Goal: Find specific page/section: Find specific page/section

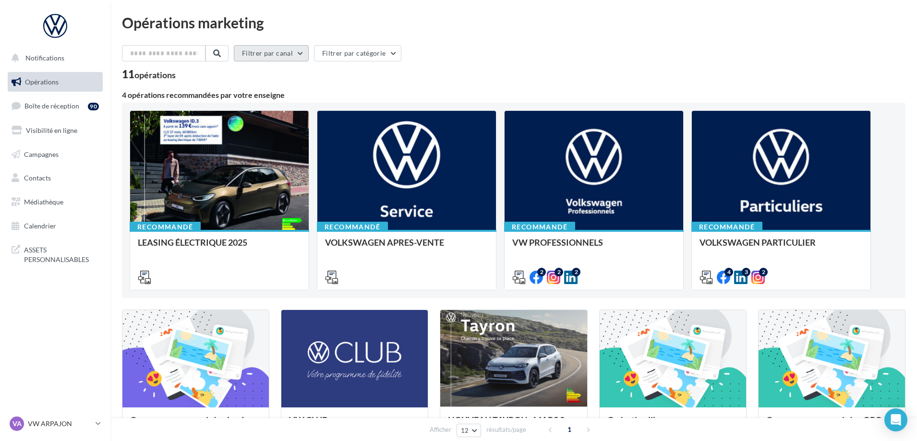
click at [306, 52] on button "Filtrer par canal" at bounding box center [271, 53] width 75 height 16
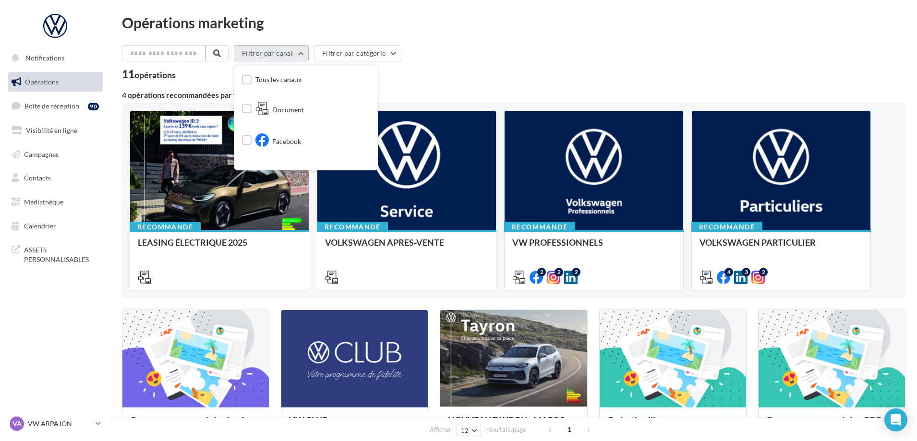
click at [306, 52] on button "Filtrer par canal" at bounding box center [271, 53] width 75 height 16
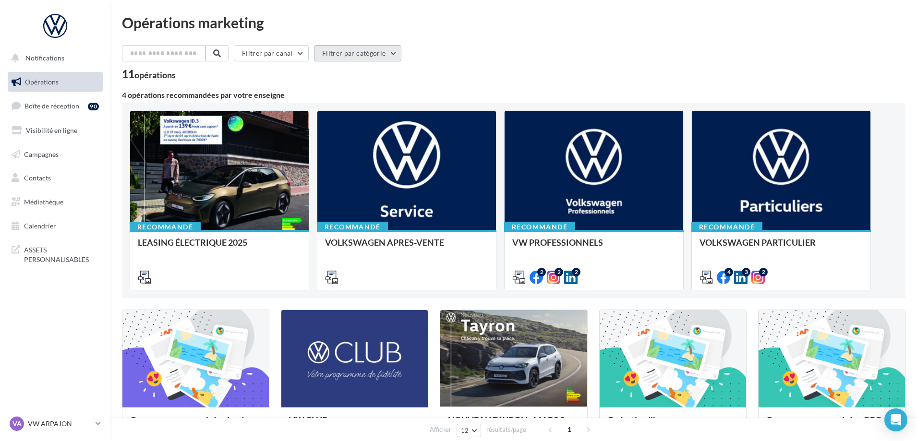
click at [392, 50] on button "Filtrer par catégorie" at bounding box center [357, 53] width 87 height 16
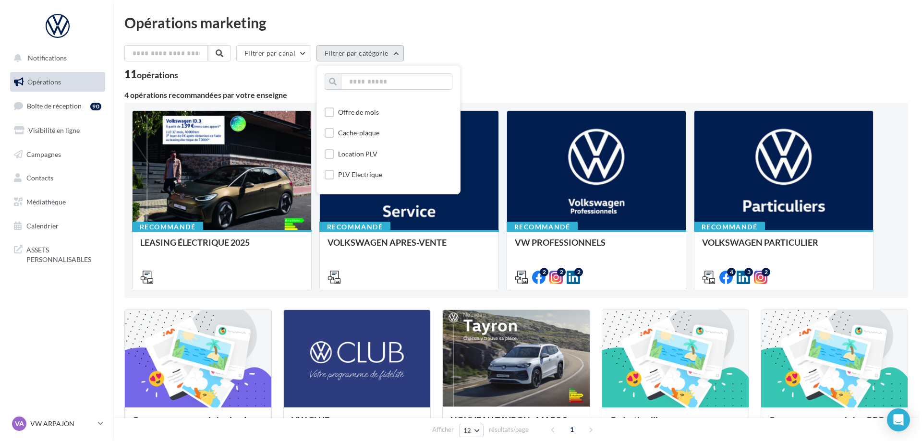
scroll to position [959, 0]
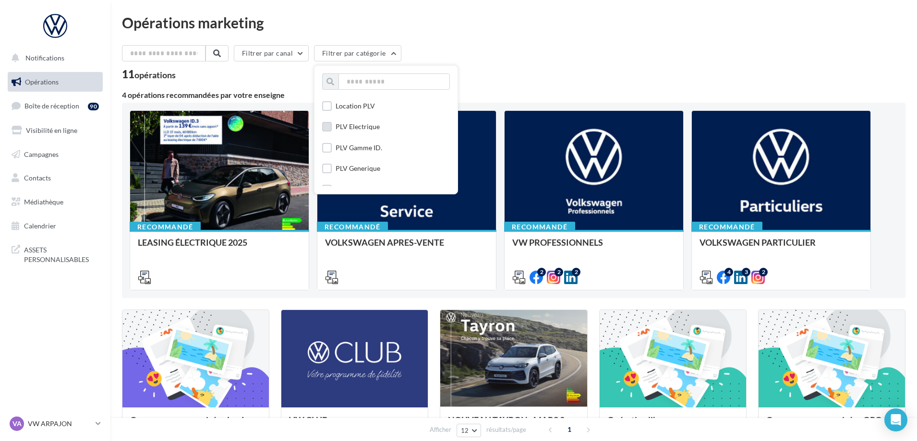
click at [332, 129] on label at bounding box center [327, 127] width 10 height 10
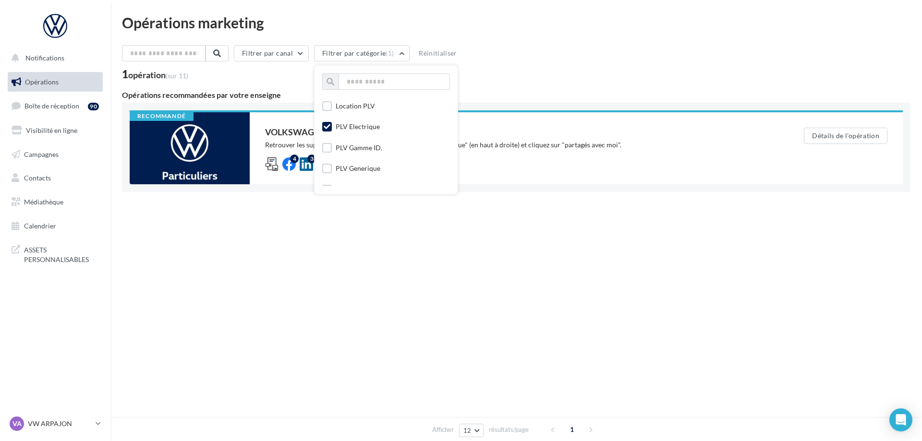
click at [574, 265] on div "Notifications Opérations Boîte de réception 90 Visibilité en ligne Campagnes Co…" at bounding box center [461, 220] width 922 height 441
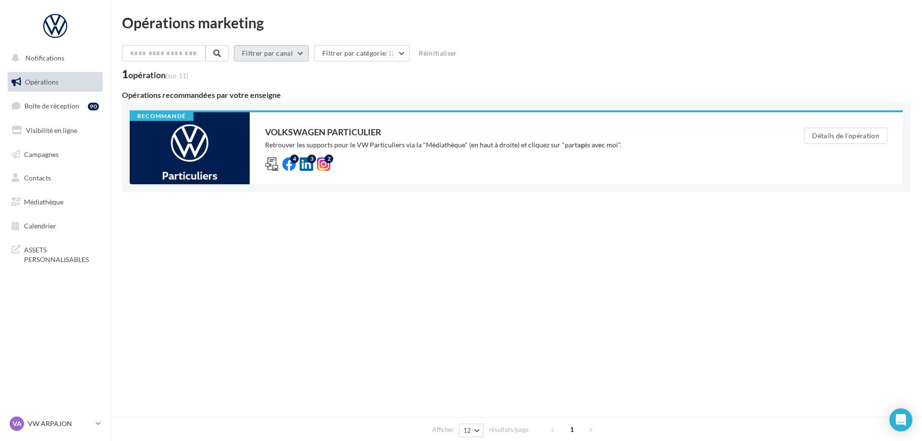
click at [304, 52] on button "Filtrer par canal" at bounding box center [271, 53] width 75 height 16
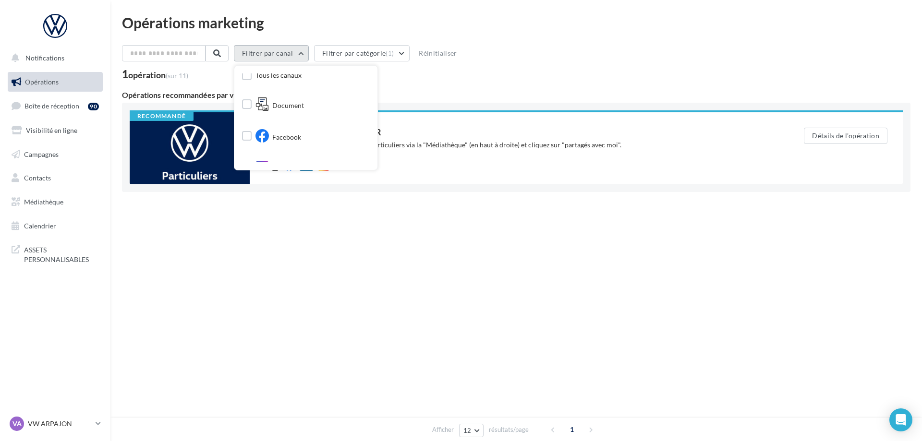
scroll to position [0, 0]
click at [399, 53] on button "Filtrer par catégorie (1)" at bounding box center [362, 53] width 96 height 16
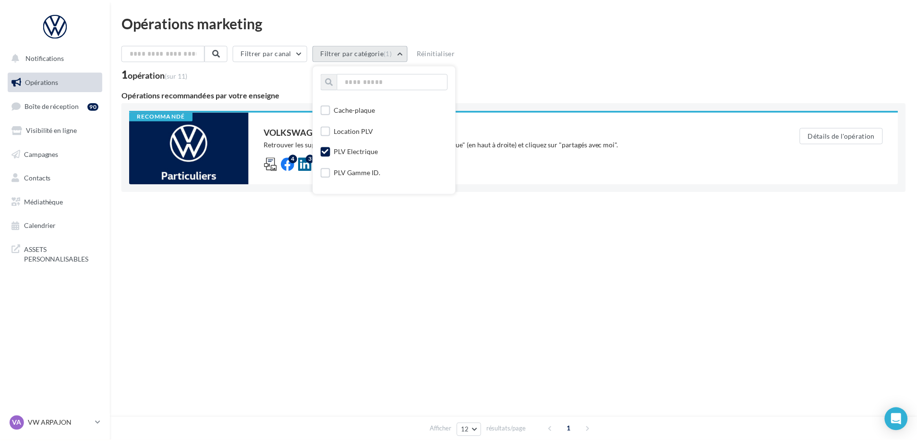
scroll to position [913, 0]
click at [330, 172] on icon at bounding box center [327, 173] width 7 height 7
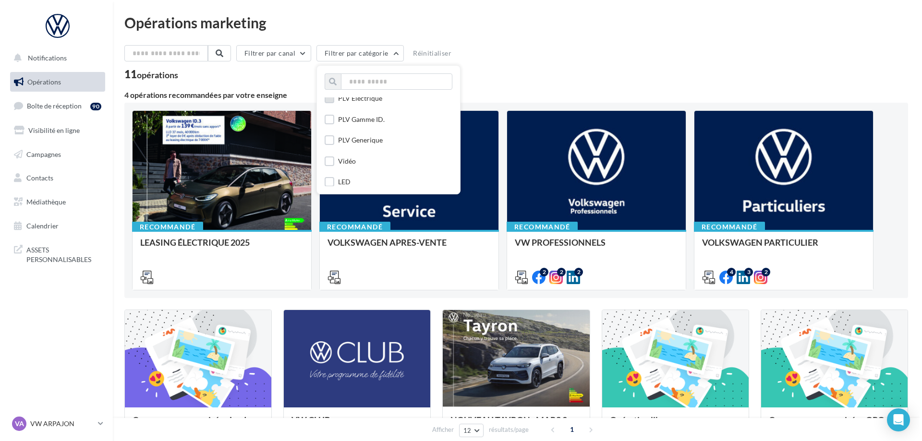
scroll to position [1009, 0]
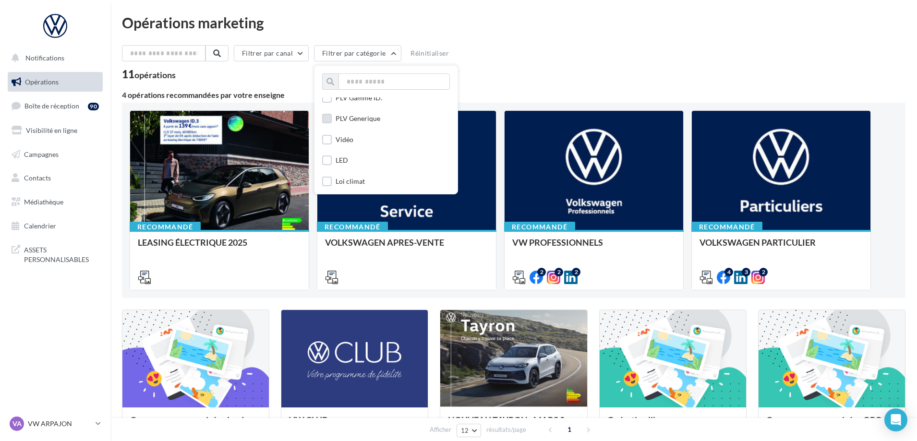
click at [330, 119] on label at bounding box center [327, 119] width 10 height 10
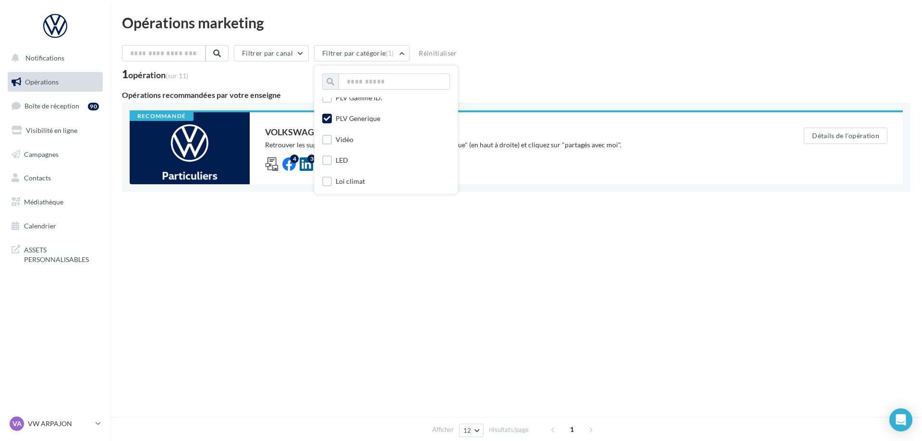
click at [539, 250] on div "Opérations marketing Filtrer par canal Filtrer par catégorie (1) Toutes les cat…" at bounding box center [516, 128] width 812 height 257
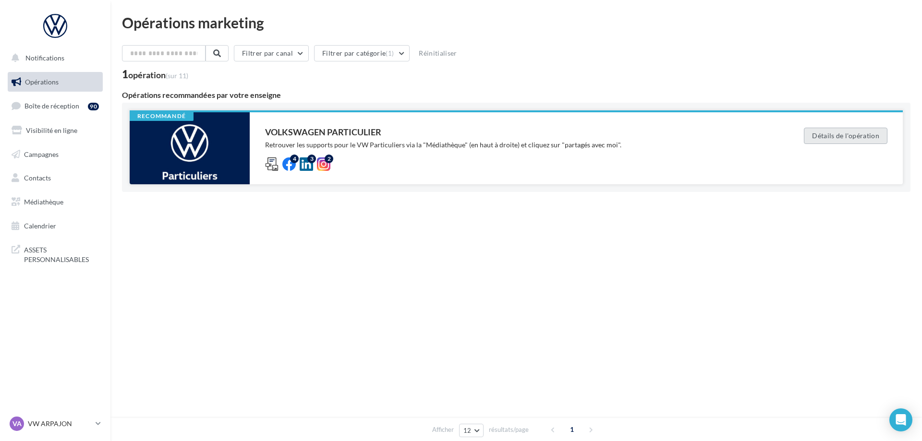
click at [851, 134] on button "Détails de l'opération" at bounding box center [846, 136] width 84 height 16
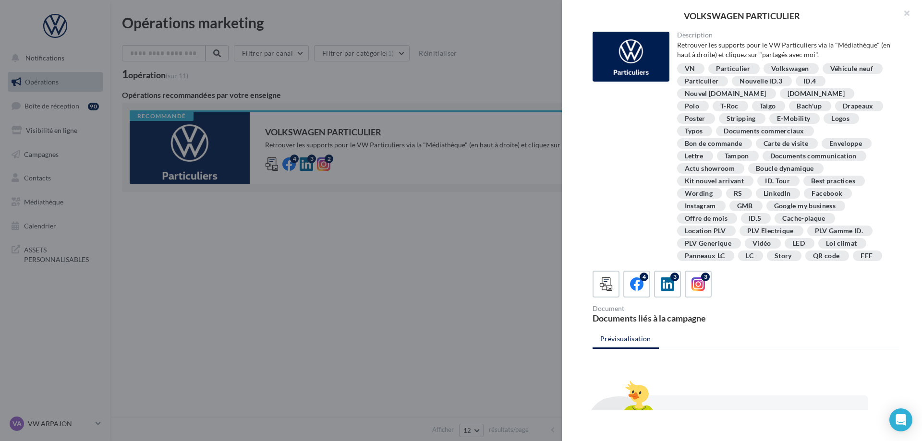
click at [693, 67] on div "VN" at bounding box center [690, 68] width 11 height 7
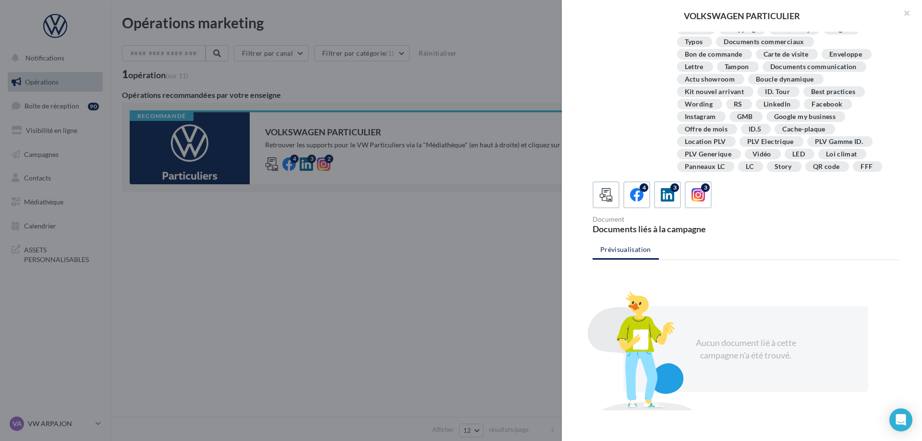
scroll to position [0, 0]
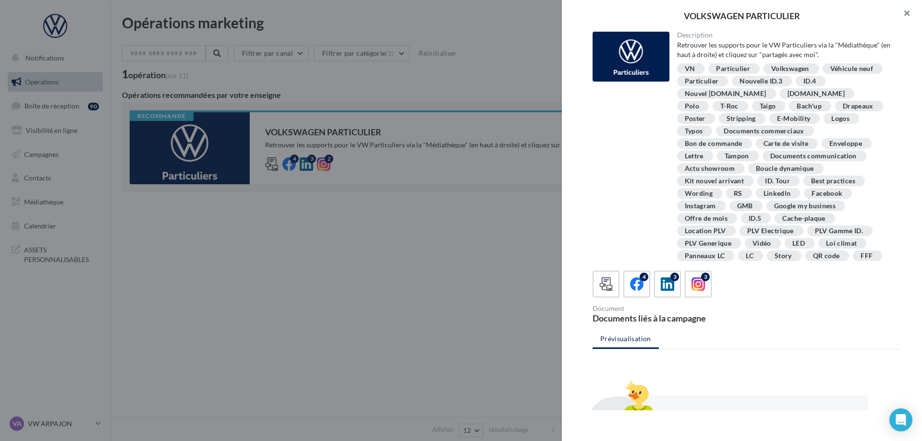
click at [907, 10] on button "button" at bounding box center [903, 14] width 38 height 29
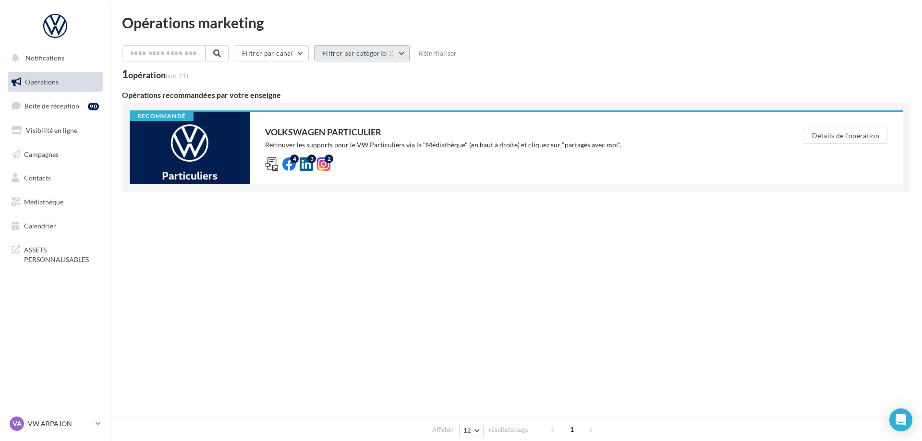
click at [379, 52] on button "Filtrer par catégorie (1)" at bounding box center [362, 53] width 96 height 16
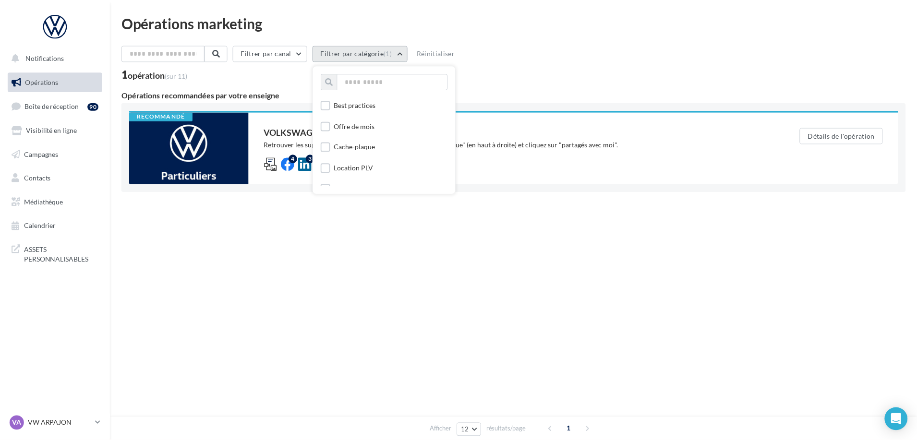
scroll to position [961, 0]
click at [332, 161] on div "PLV Generique" at bounding box center [386, 167] width 128 height 13
click at [328, 164] on icon at bounding box center [327, 166] width 7 height 7
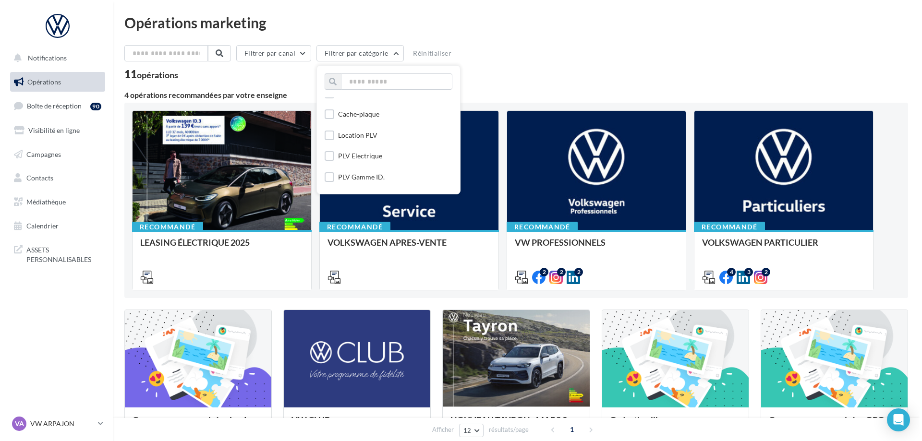
scroll to position [913, 0]
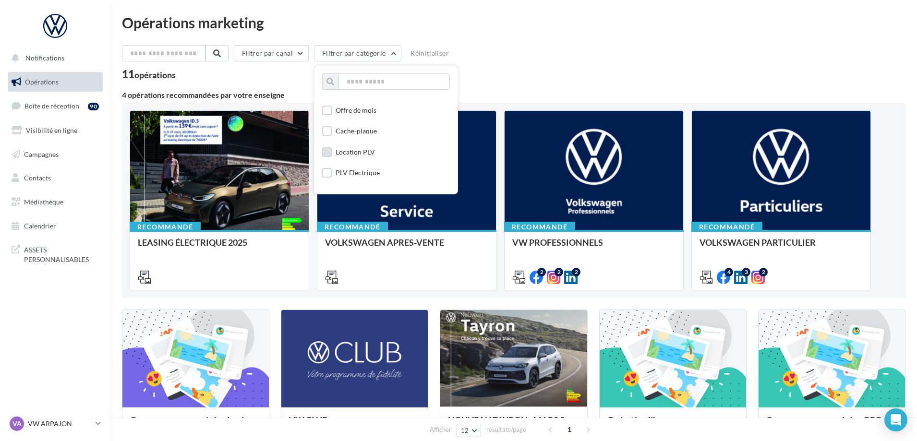
click at [332, 154] on label at bounding box center [327, 152] width 10 height 10
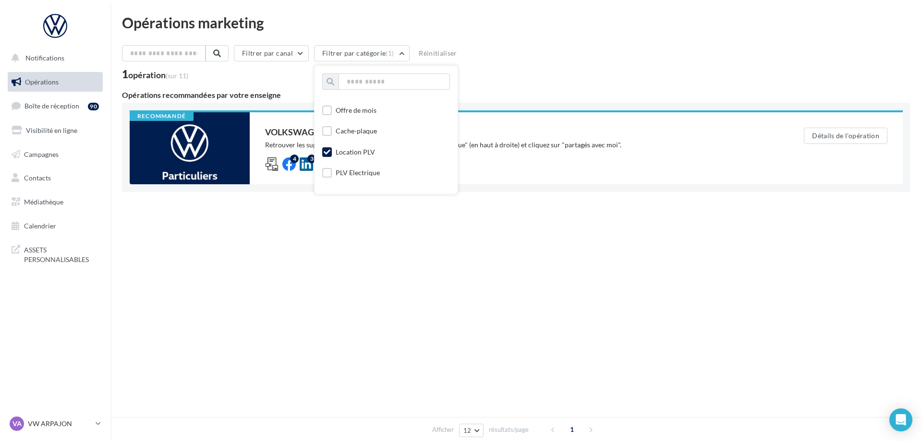
click at [500, 242] on div "Opérations marketing Filtrer par canal Filtrer par catégorie (1) Toutes les cat…" at bounding box center [516, 128] width 812 height 257
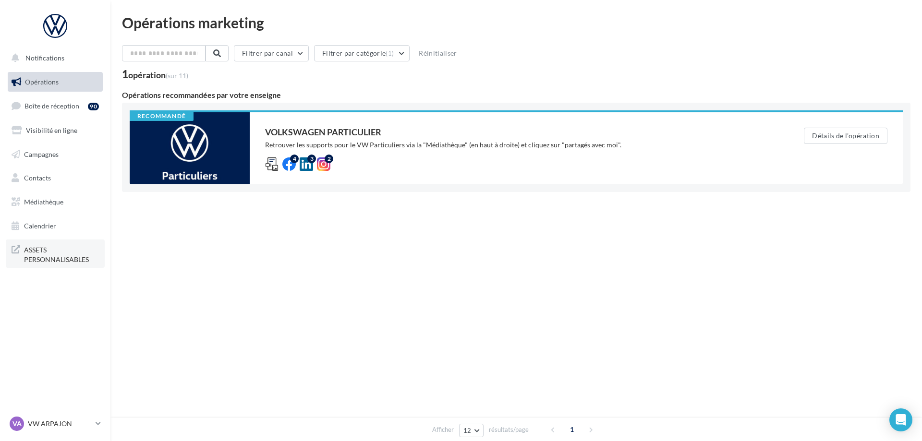
click at [49, 254] on span "ASSETS PERSONNALISABLES" at bounding box center [61, 254] width 75 height 21
